Goal: Information Seeking & Learning: Learn about a topic

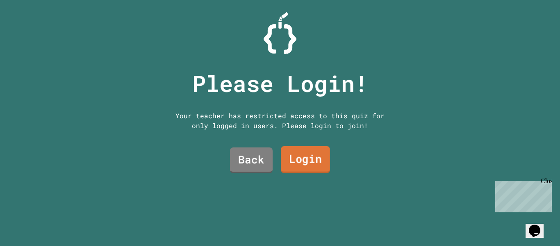
click at [305, 157] on link "Login" at bounding box center [305, 159] width 49 height 27
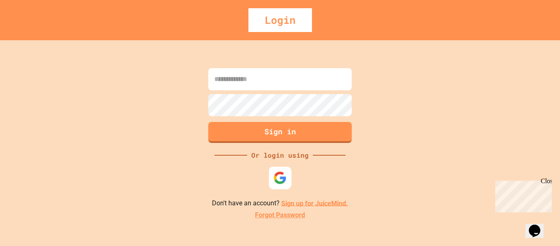
click at [275, 169] on div at bounding box center [280, 177] width 23 height 23
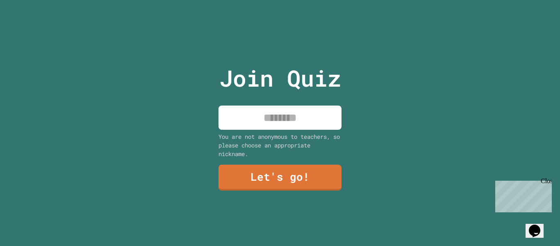
click at [241, 105] on input at bounding box center [280, 117] width 123 height 24
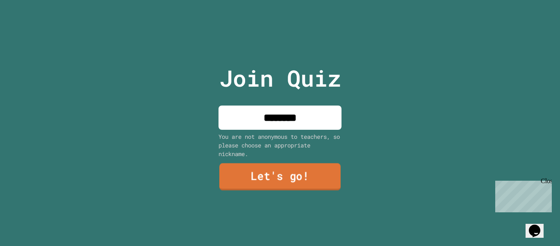
type input "********"
click at [284, 191] on div "Join Quiz ******** You are not anonymous to teachers, so please choose an appro…" at bounding box center [280, 123] width 138 height 246
click at [271, 185] on link "Let's go!" at bounding box center [279, 176] width 121 height 27
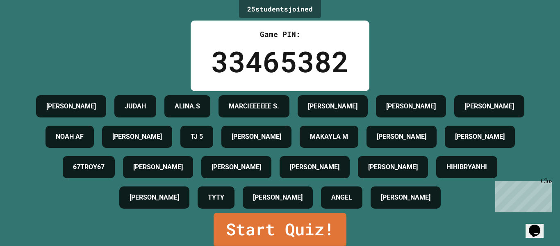
scroll to position [31, 0]
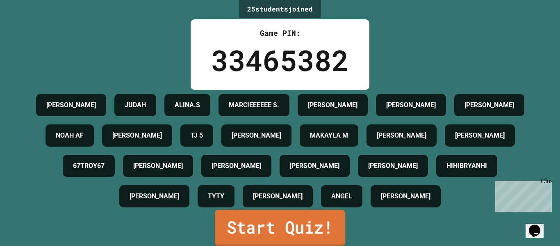
click at [301, 219] on link "Start Quiz!" at bounding box center [280, 228] width 130 height 36
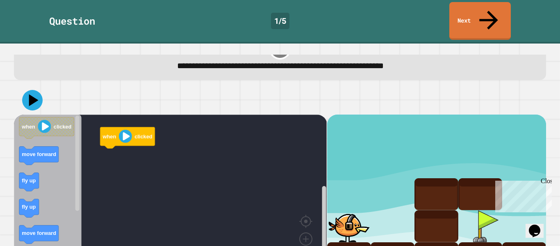
scroll to position [23, 0]
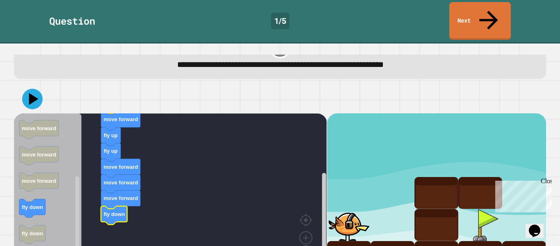
click at [18, 217] on icon "Blockly Workspace" at bounding box center [48, 192] width 68 height 159
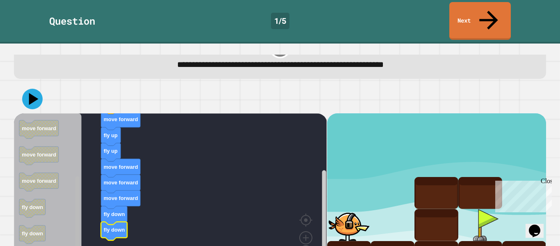
scroll to position [34, 0]
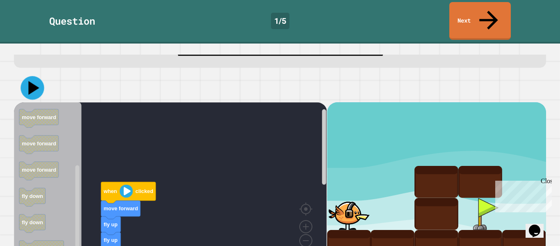
click at [27, 77] on icon at bounding box center [32, 87] width 23 height 23
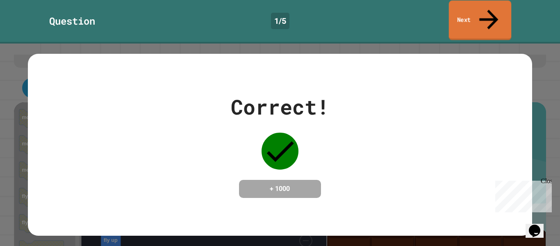
click at [483, 19] on link "Next" at bounding box center [480, 20] width 63 height 40
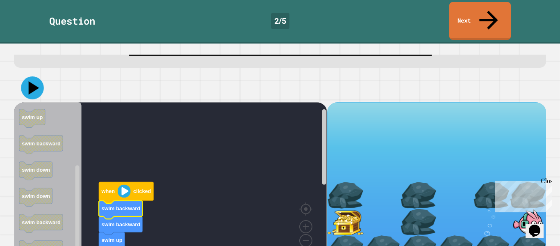
click at [27, 76] on icon at bounding box center [32, 87] width 23 height 23
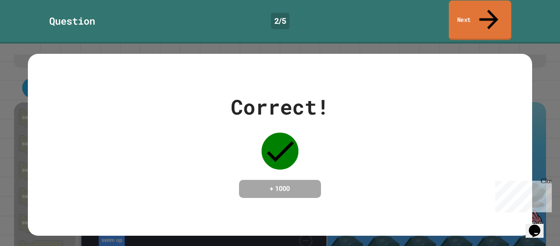
click at [472, 5] on link "Next" at bounding box center [480, 20] width 62 height 40
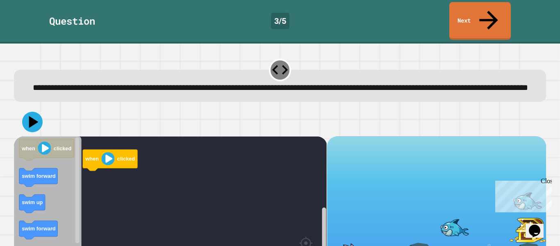
scroll to position [47, 0]
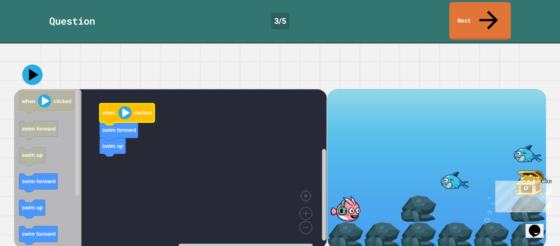
click at [144, 103] on icon "Blockly Workspace" at bounding box center [127, 113] width 55 height 21
click at [121, 110] on image "Blockly Workspace" at bounding box center [125, 112] width 13 height 13
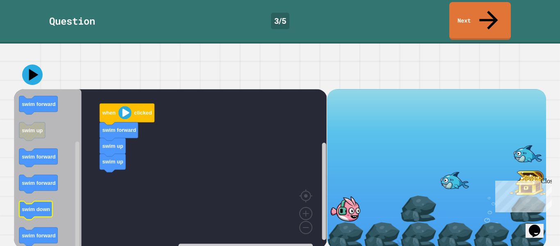
click at [40, 206] on text "swim down" at bounding box center [36, 209] width 28 height 6
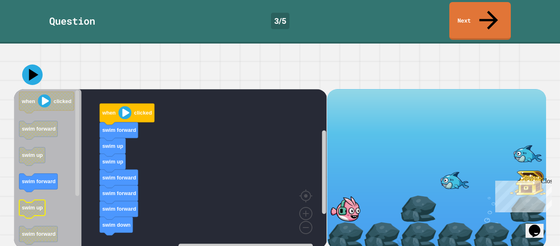
click at [151, 225] on div "when clicked swim forward swim up swim up swim forward swim forward swim forwar…" at bounding box center [170, 168] width 313 height 159
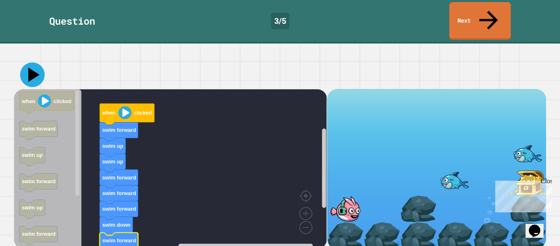
click at [29, 67] on icon at bounding box center [32, 74] width 25 height 25
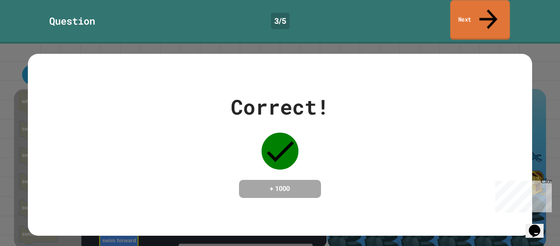
click at [468, 12] on link "Next" at bounding box center [479, 20] width 59 height 40
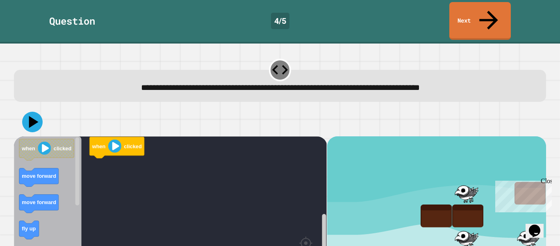
scroll to position [34, 0]
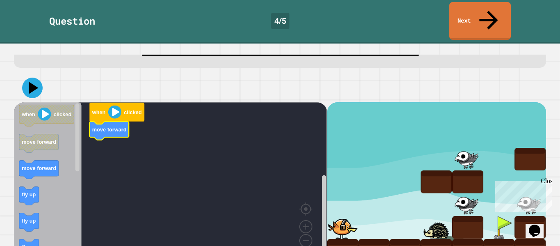
click at [63, 153] on icon "Blockly Workspace" at bounding box center [48, 181] width 68 height 159
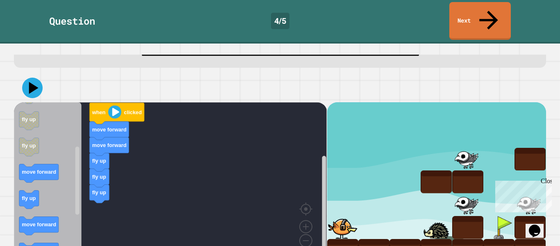
click at [79, 205] on div "when clicked move forward move forward fly up fly up fly up when clicked move f…" at bounding box center [170, 181] width 313 height 159
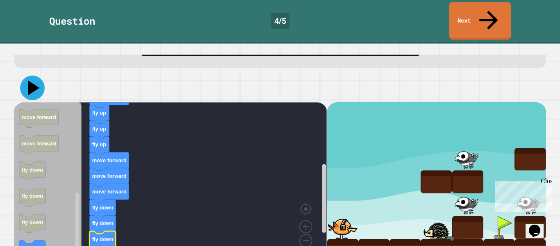
click at [36, 75] on icon at bounding box center [32, 87] width 25 height 25
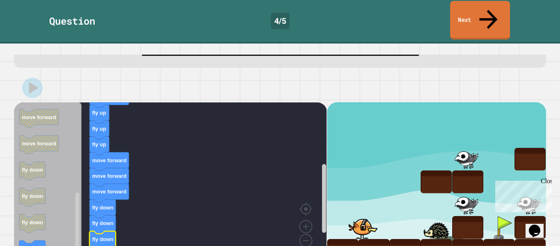
click at [465, 18] on link "Next" at bounding box center [480, 20] width 60 height 39
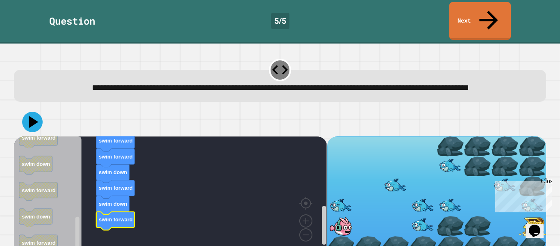
click at [41, 122] on div at bounding box center [280, 121] width 532 height 29
click at [34, 117] on icon at bounding box center [33, 122] width 11 height 14
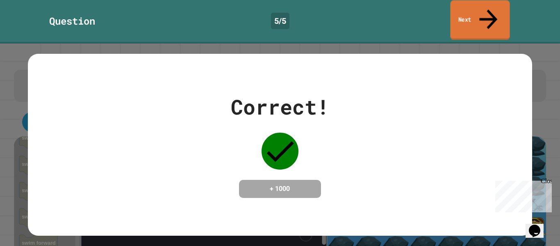
click at [477, 9] on link "Next" at bounding box center [479, 20] width 59 height 40
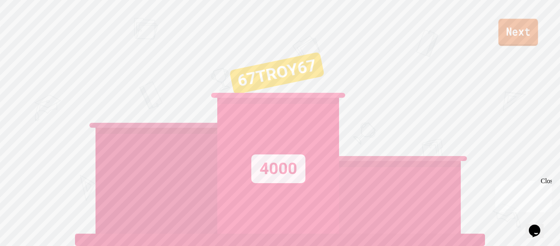
click at [508, 24] on link "Next" at bounding box center [519, 32] width 40 height 27
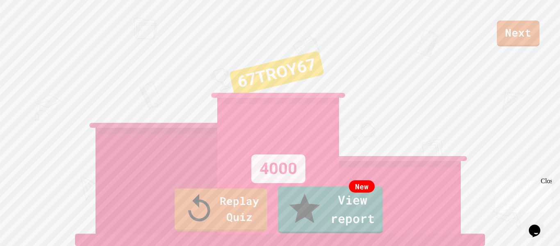
type textarea "**********"
